Goal: Browse casually: Explore the website without a specific task or goal

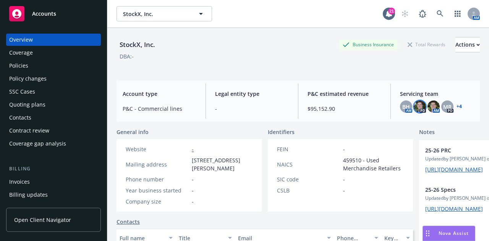
click at [419, 107] on img at bounding box center [419, 106] width 12 height 12
